Goal: Consume media (video, audio)

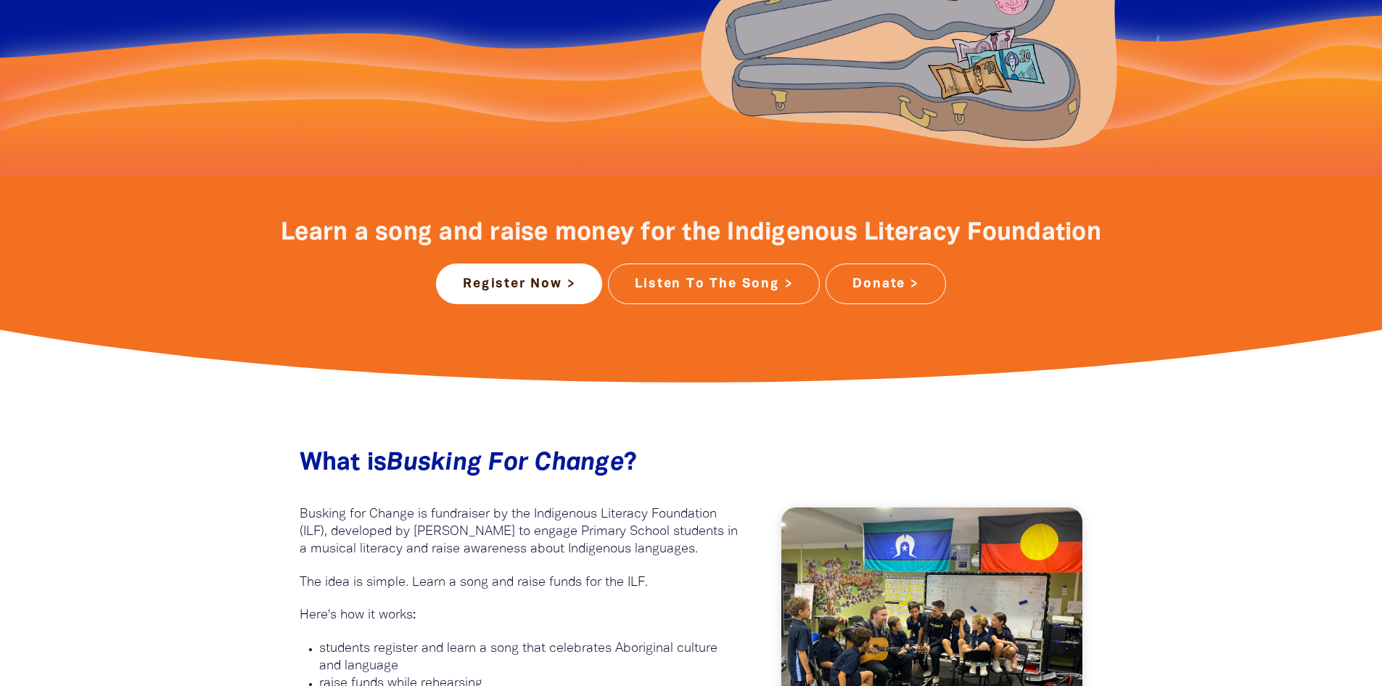
scroll to position [435, 0]
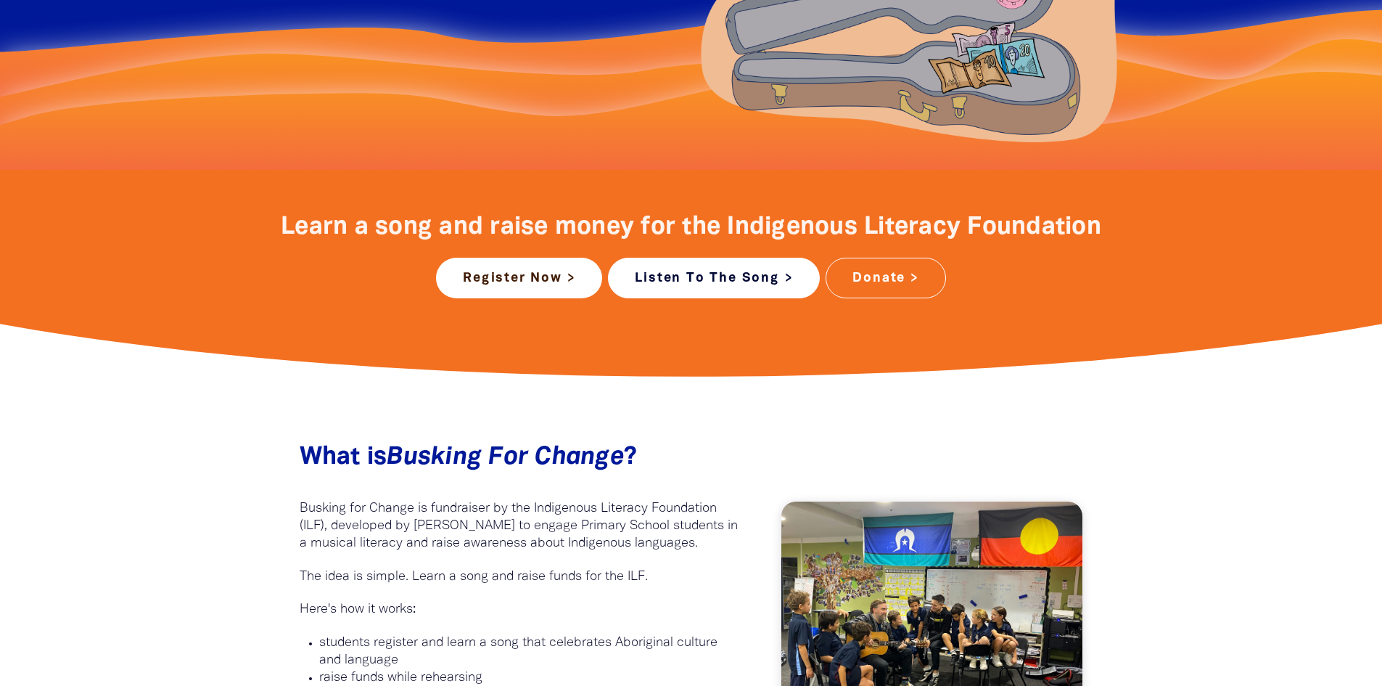
click at [737, 276] on link "Listen To The Song >" at bounding box center [714, 278] width 212 height 41
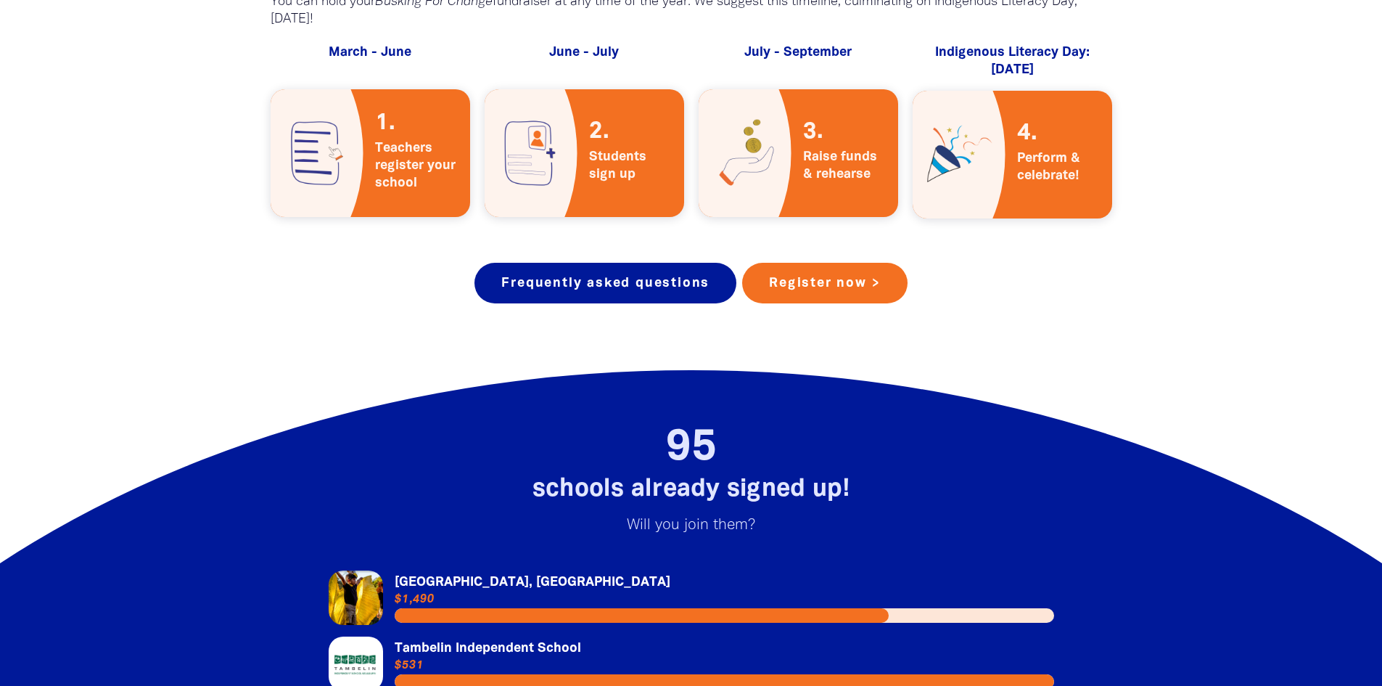
scroll to position [2685, 0]
